Goal: Information Seeking & Learning: Understand process/instructions

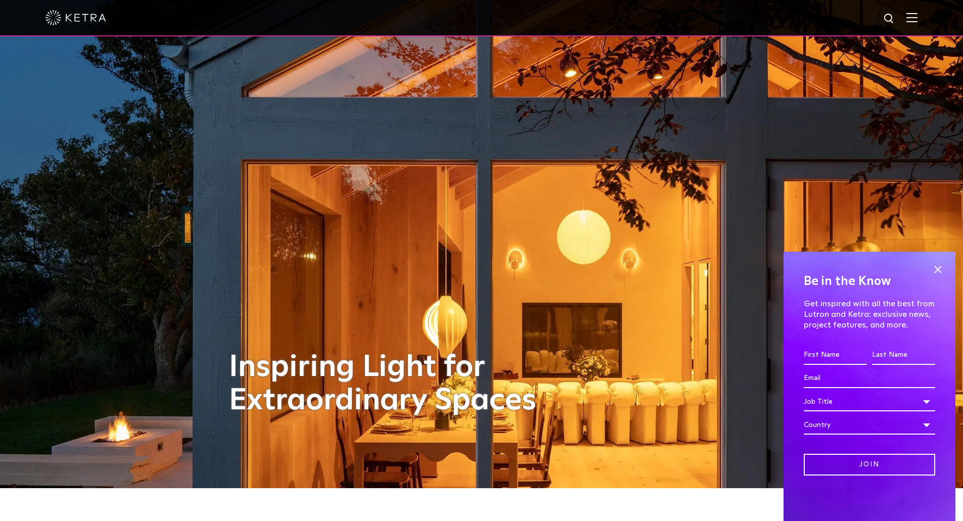
scroll to position [51, 0]
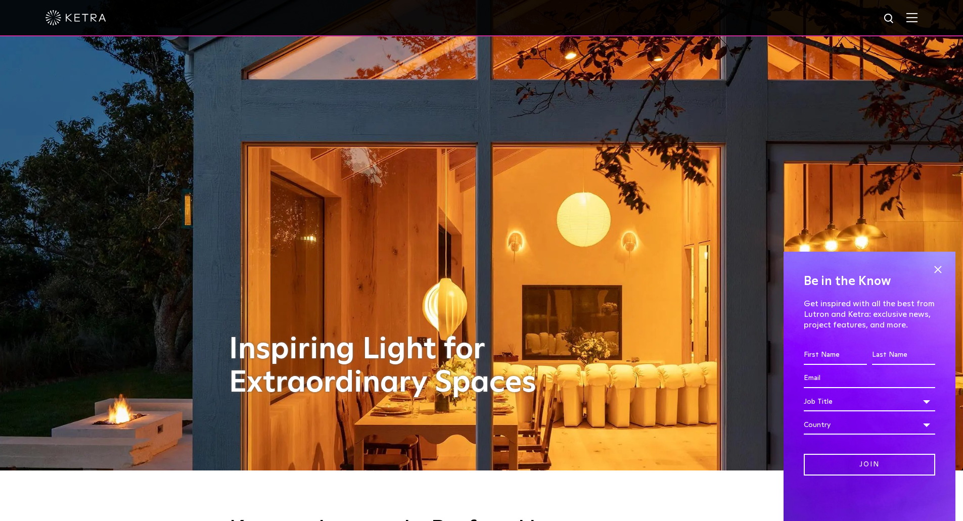
drag, startPoint x: 939, startPoint y: 266, endPoint x: 903, endPoint y: 269, distance: 35.5
click at [939, 266] on span at bounding box center [937, 269] width 15 height 15
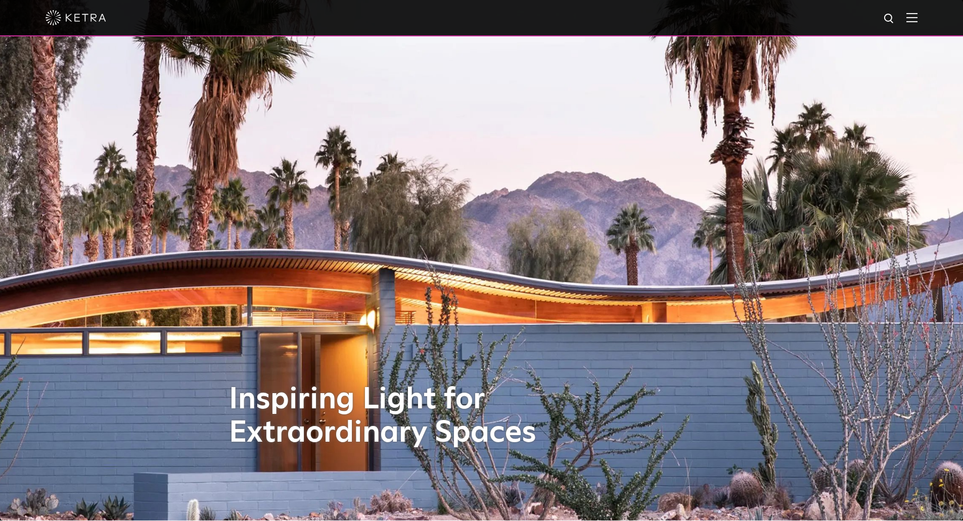
scroll to position [0, 0]
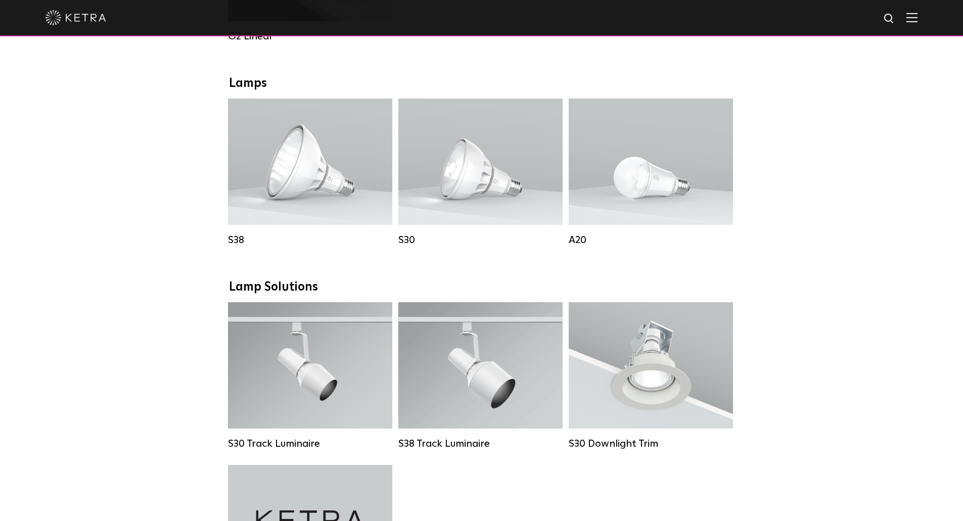
scroll to position [556, 0]
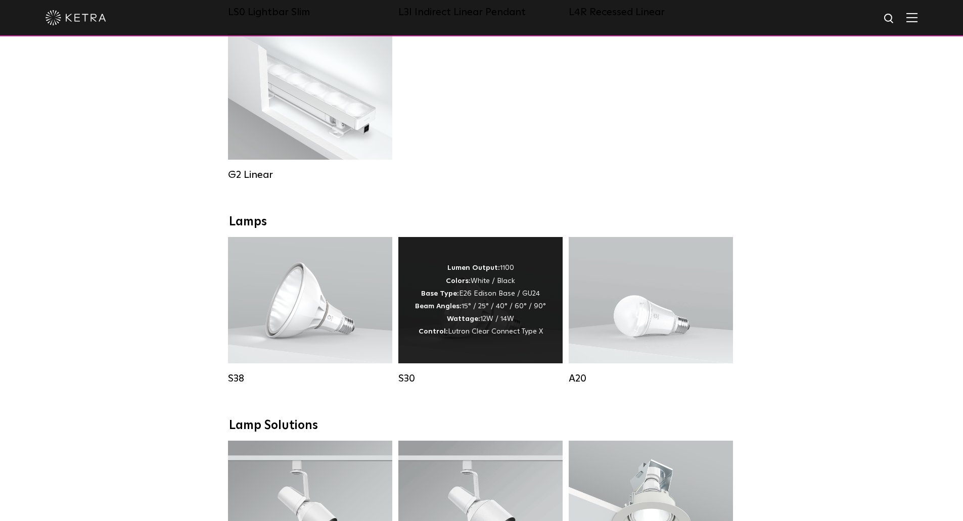
click at [468, 323] on strong "Wattage:" at bounding box center [463, 318] width 33 height 7
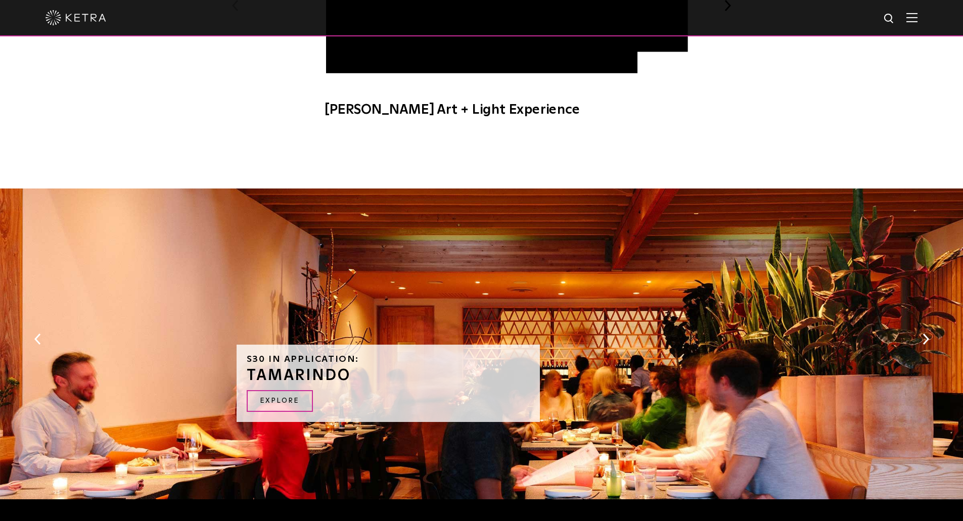
scroll to position [860, 0]
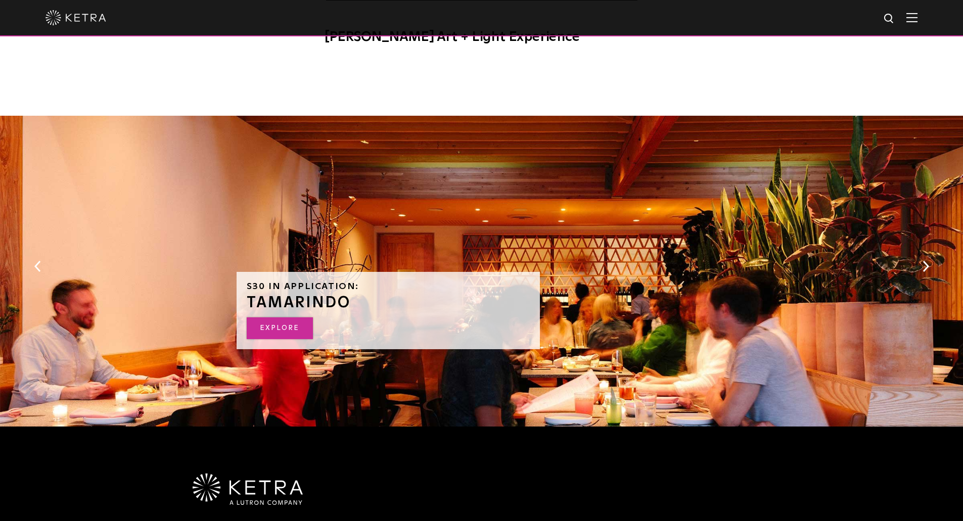
click at [289, 331] on link "EXPLORE" at bounding box center [280, 329] width 66 height 22
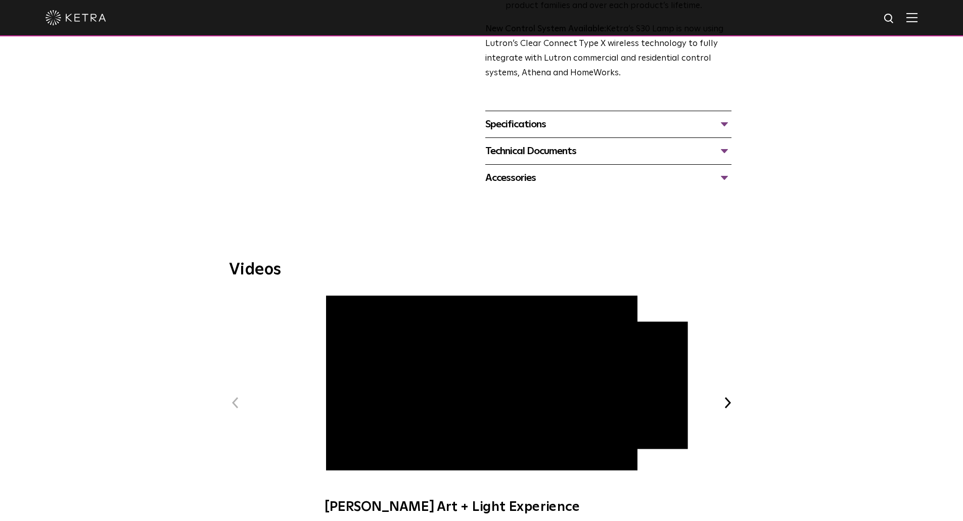
scroll to position [303, 0]
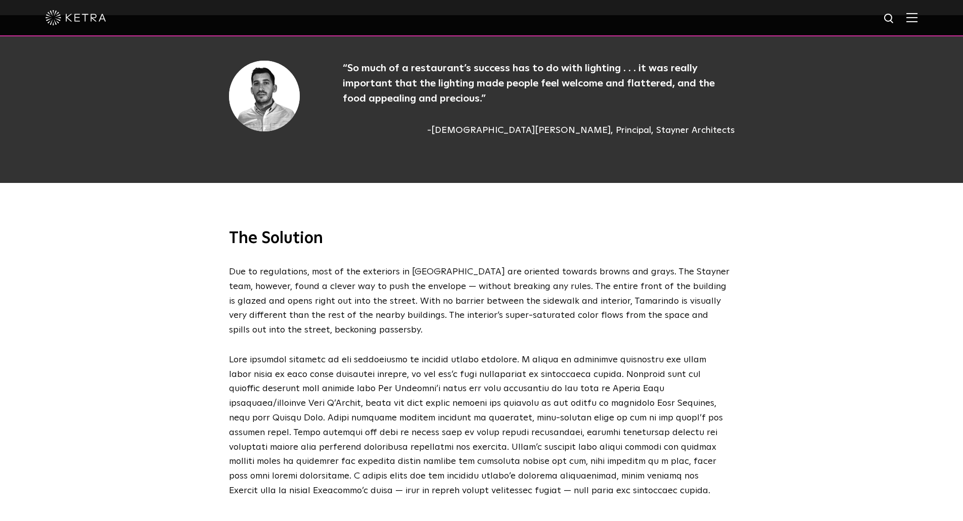
scroll to position [860, 0]
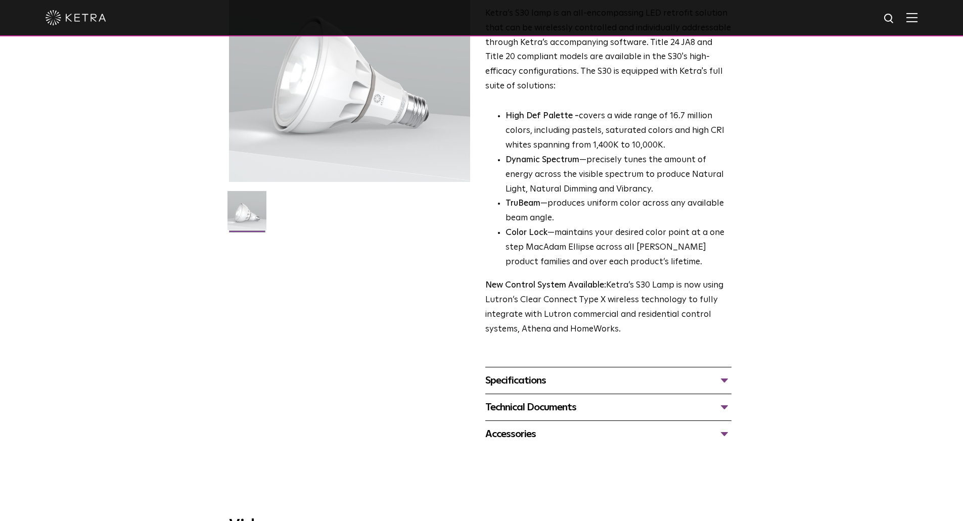
scroll to position [131, 0]
click at [724, 412] on div "Technical Documents" at bounding box center [608, 409] width 246 height 16
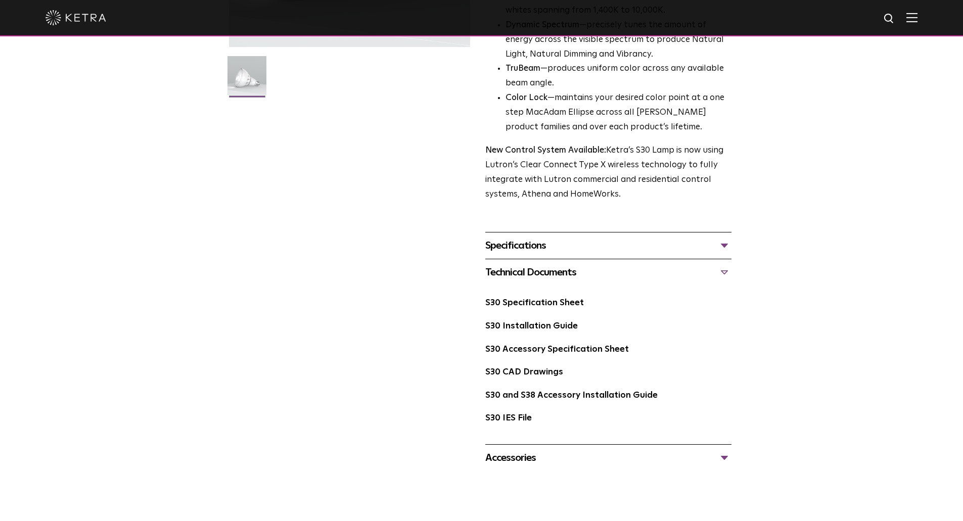
scroll to position [283, 0]
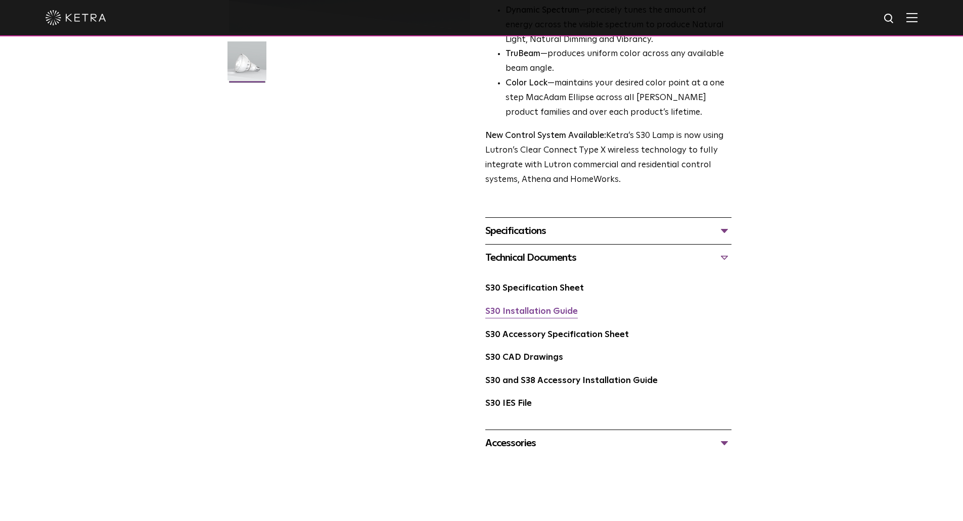
click at [539, 314] on link "S30 Installation Guide" at bounding box center [531, 311] width 93 height 9
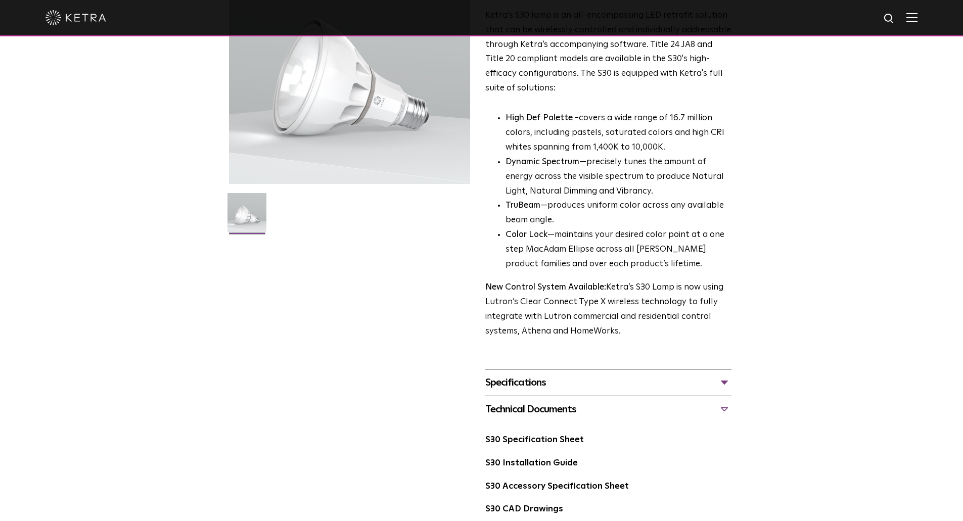
scroll to position [0, 0]
